Goal: Navigation & Orientation: Find specific page/section

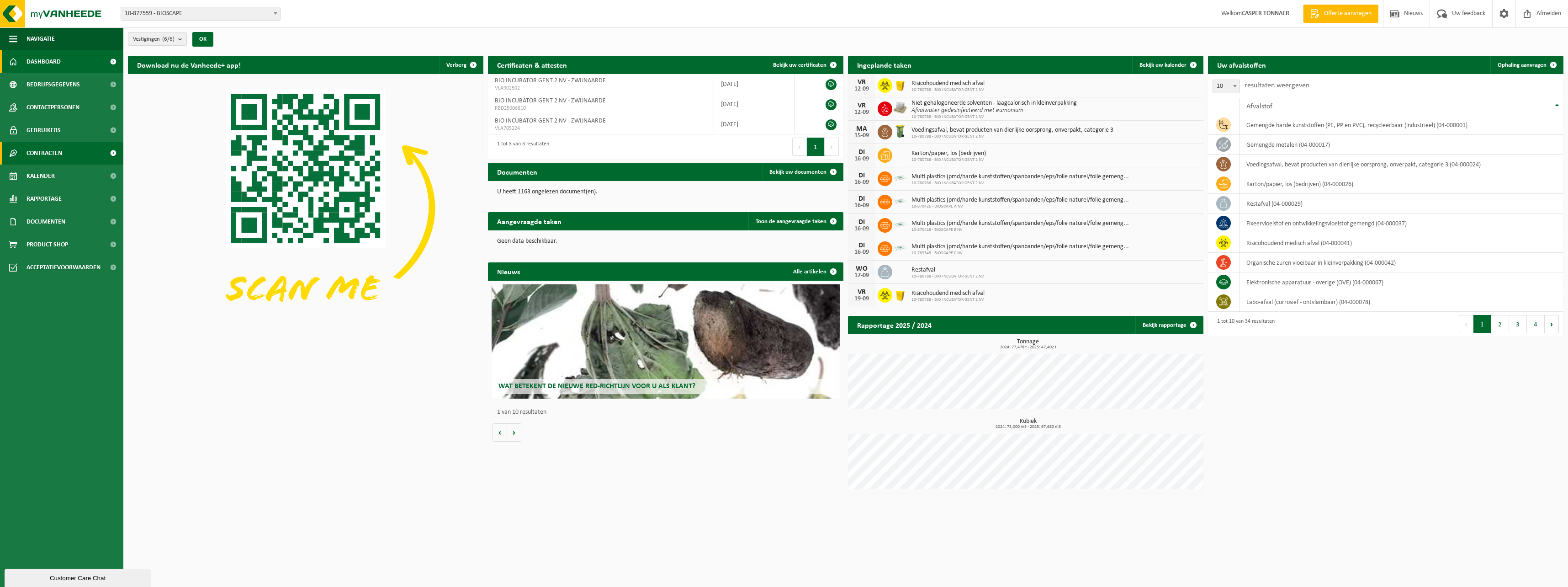
click at [83, 149] on link "Contracten" at bounding box center [61, 153] width 124 height 23
click at [66, 178] on span "Actieve contracten" at bounding box center [54, 176] width 51 height 18
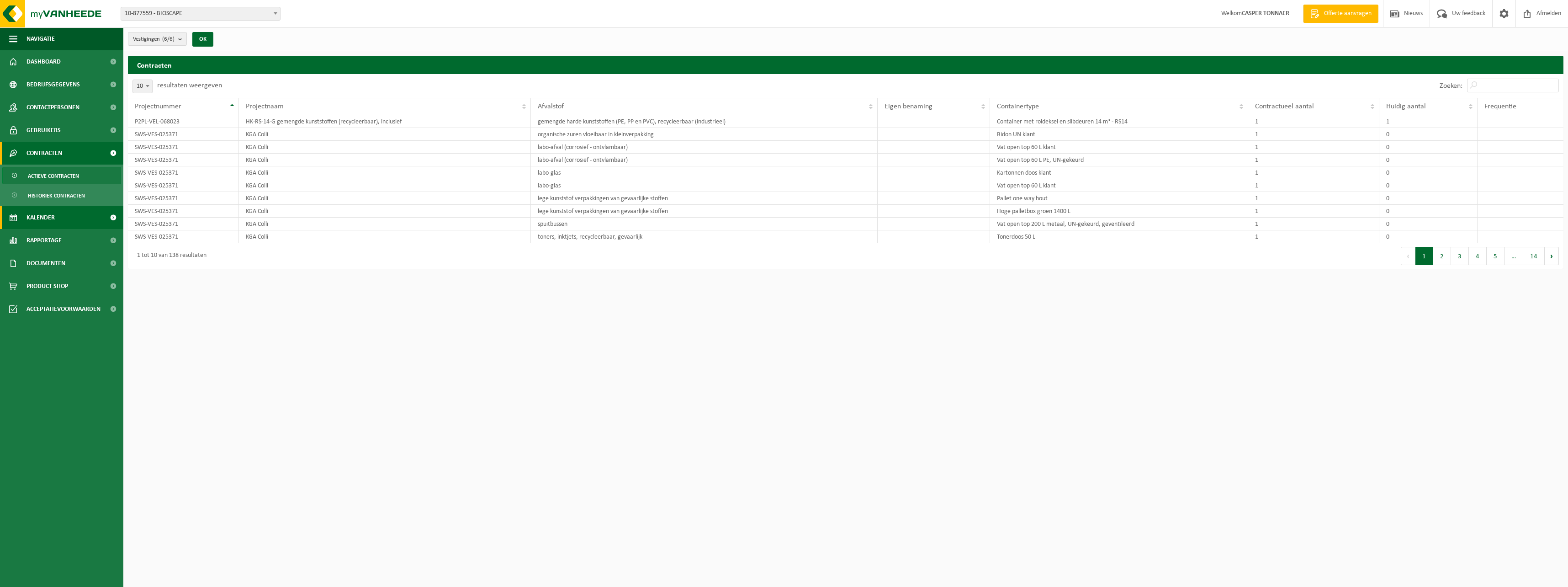
click at [52, 214] on span "Kalender" at bounding box center [41, 218] width 29 height 23
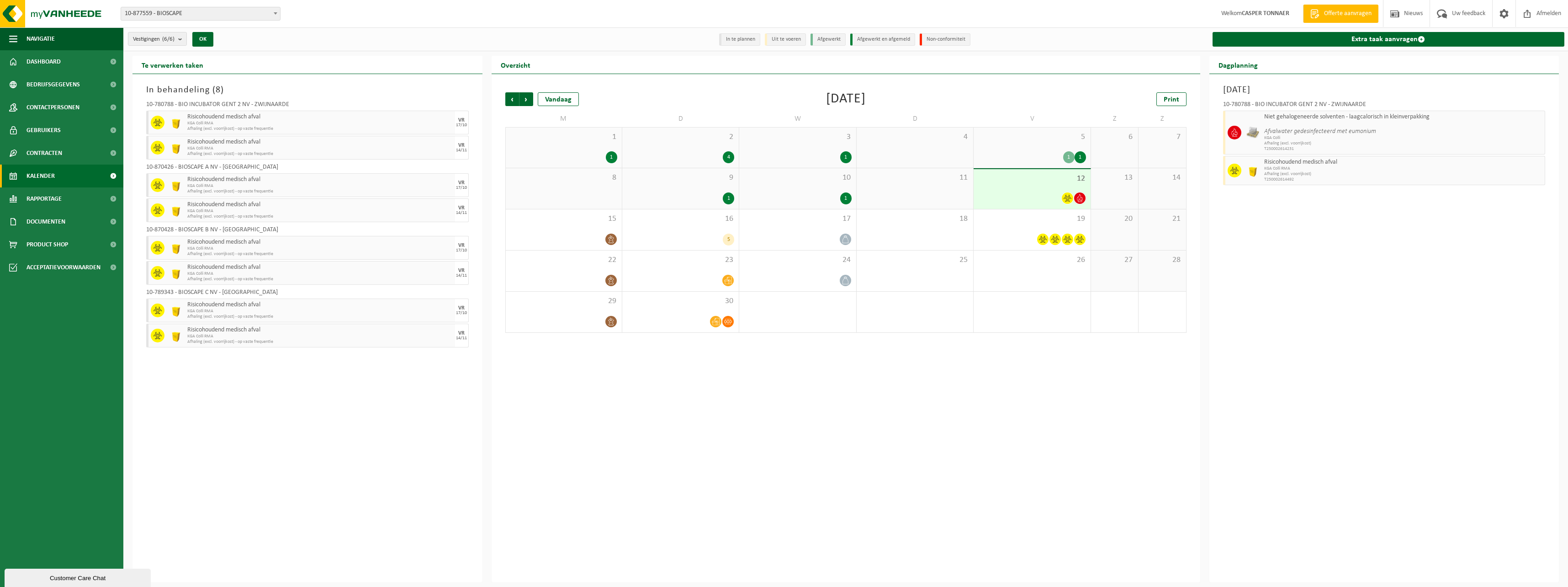
click at [814, 187] on div "10 1" at bounding box center [797, 188] width 116 height 41
click at [671, 178] on span "9" at bounding box center [681, 178] width 107 height 10
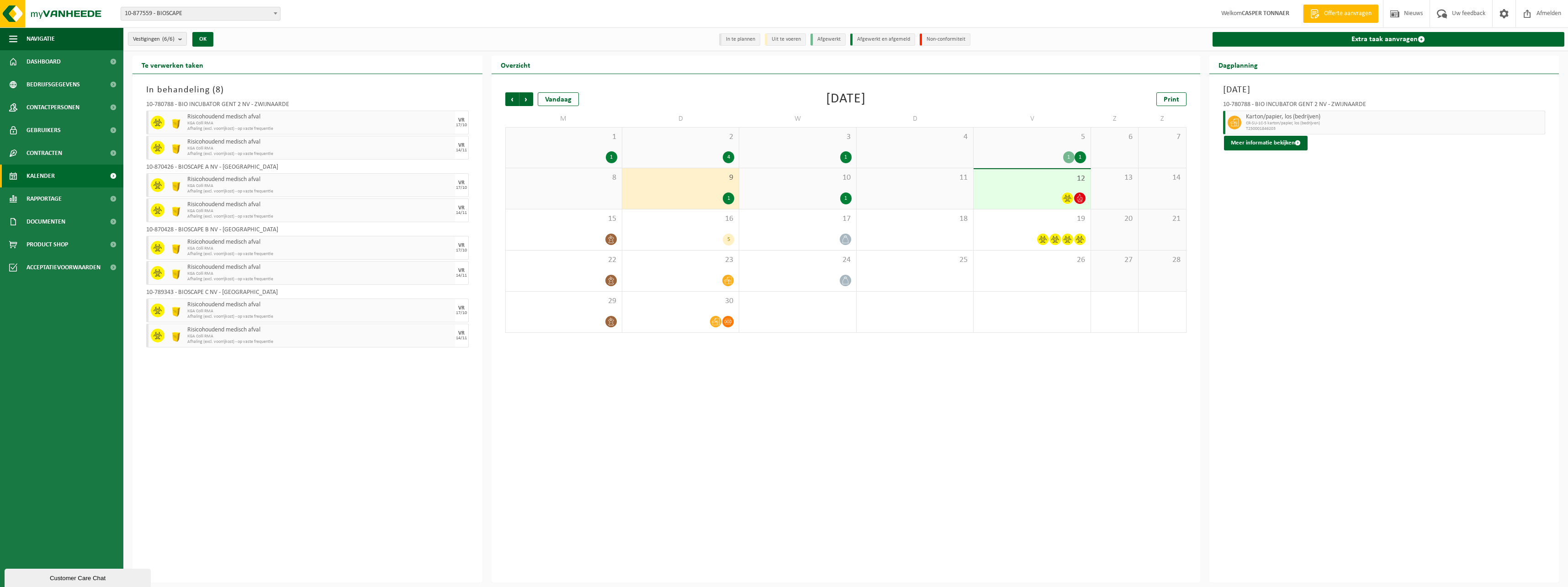
click at [1008, 180] on span "12" at bounding box center [1032, 178] width 107 height 10
